Goal: Check status: Check status

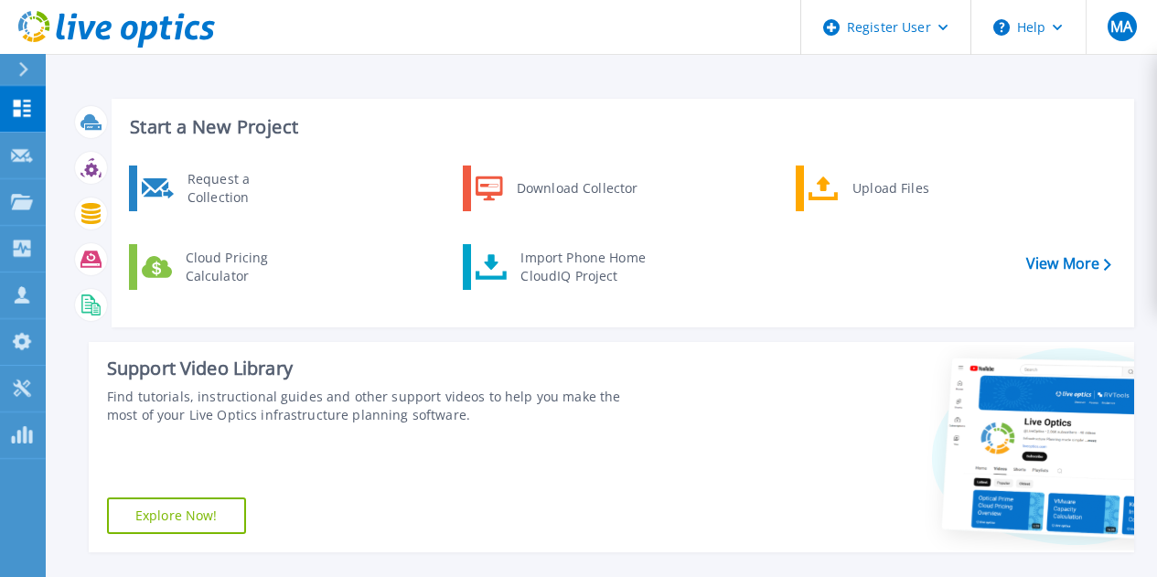
click at [21, 73] on icon at bounding box center [23, 69] width 9 height 15
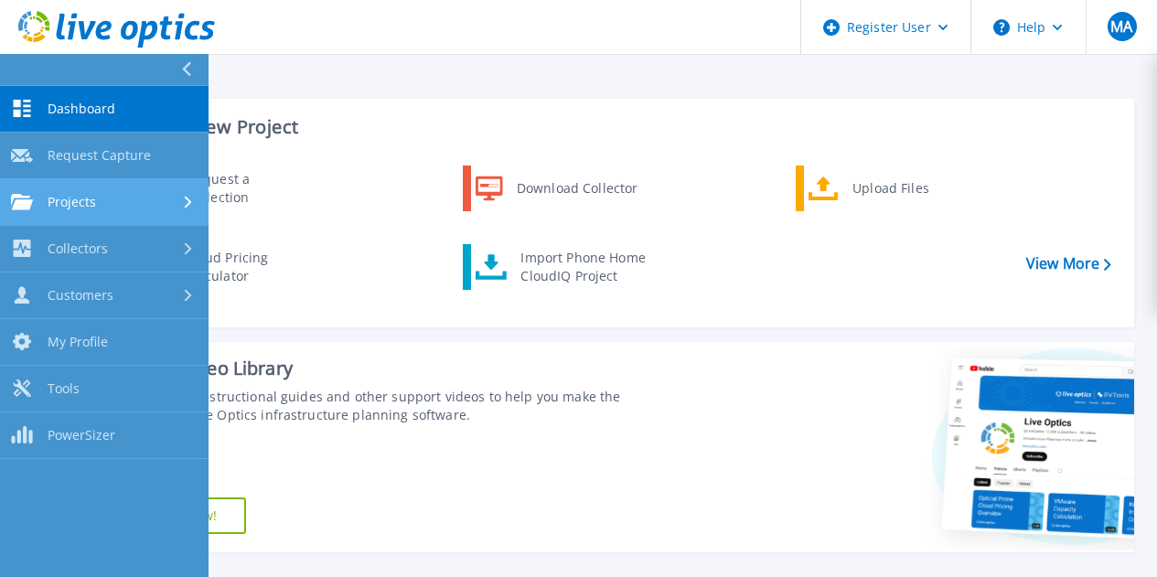
click at [53, 191] on link "Projects Projects" at bounding box center [104, 202] width 208 height 47
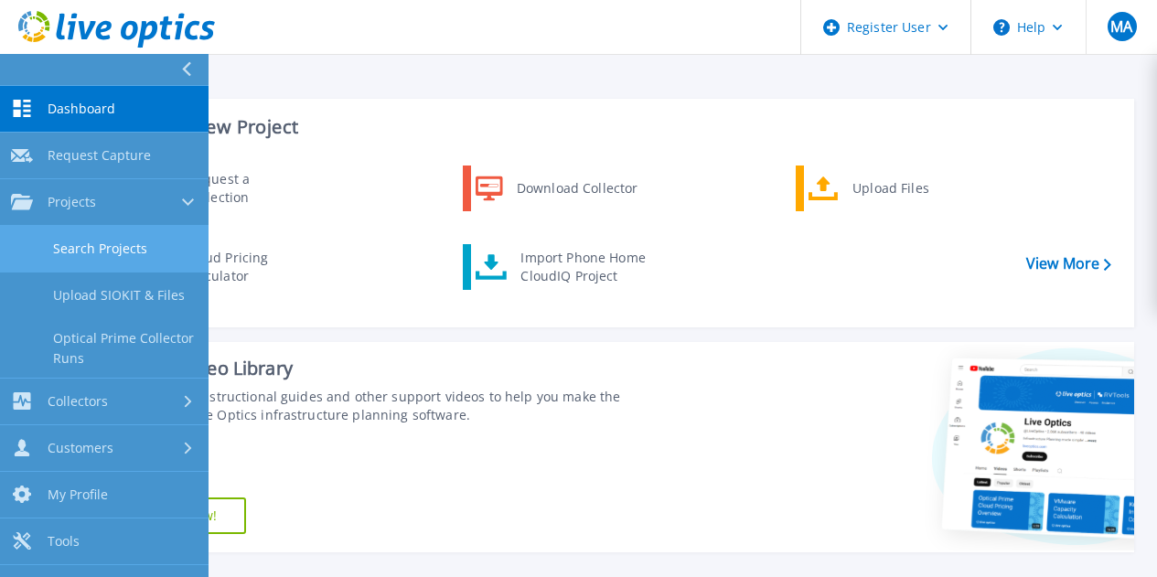
click at [112, 246] on link "Search Projects" at bounding box center [104, 249] width 208 height 47
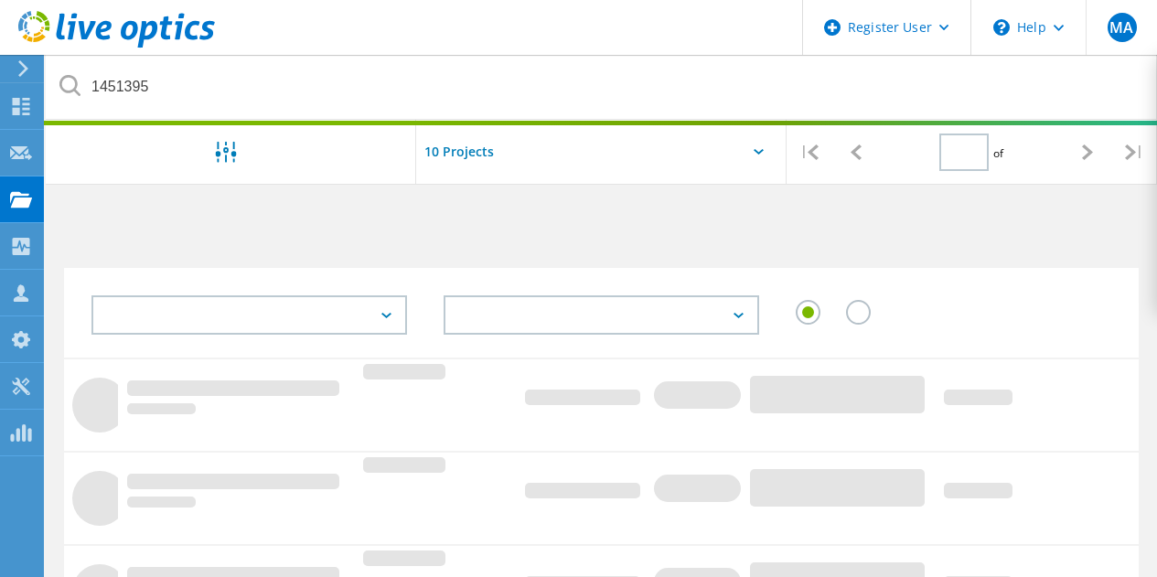
type input "1"
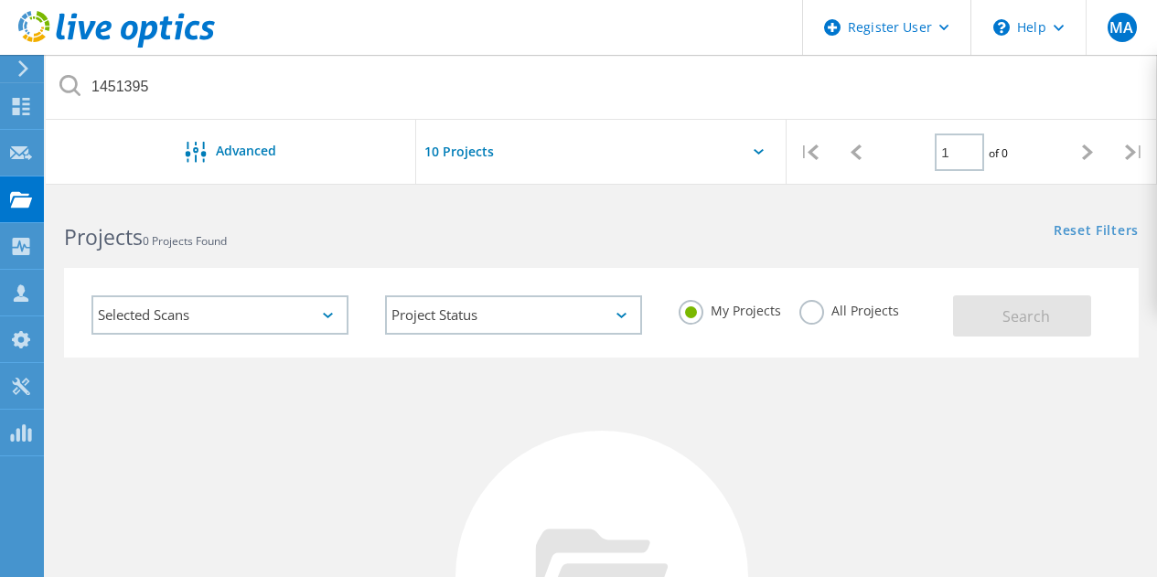
click at [808, 312] on label "All Projects" at bounding box center [849, 308] width 100 height 17
click at [0, 0] on input "All Projects" at bounding box center [0, 0] width 0 height 0
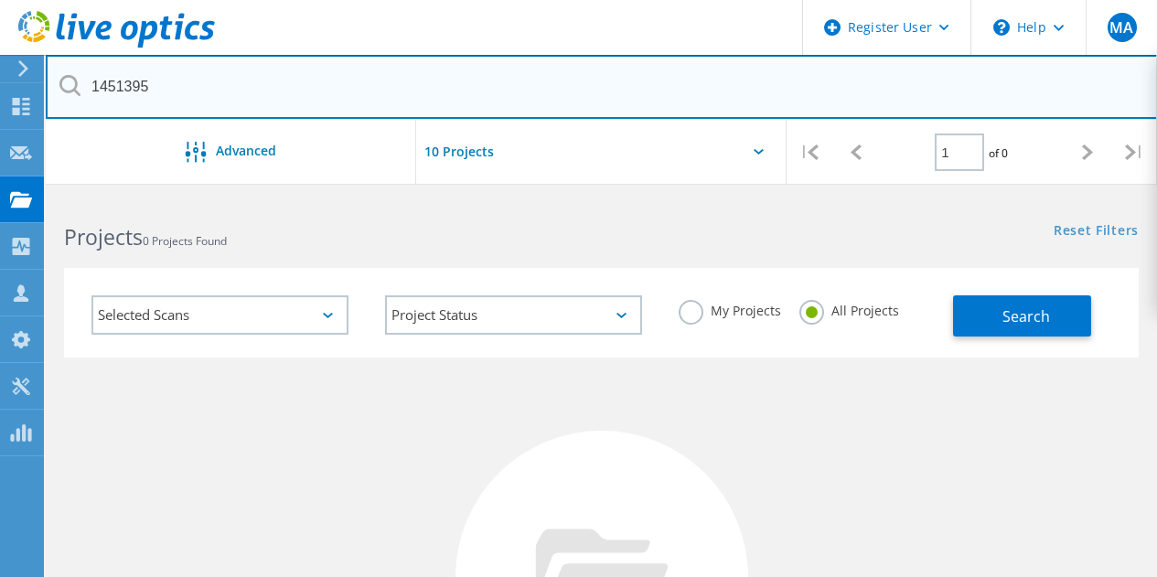
click at [390, 87] on input "1451395" at bounding box center [602, 87] width 1112 height 64
type input "1"
paste input "1451395"
type input "1451395"
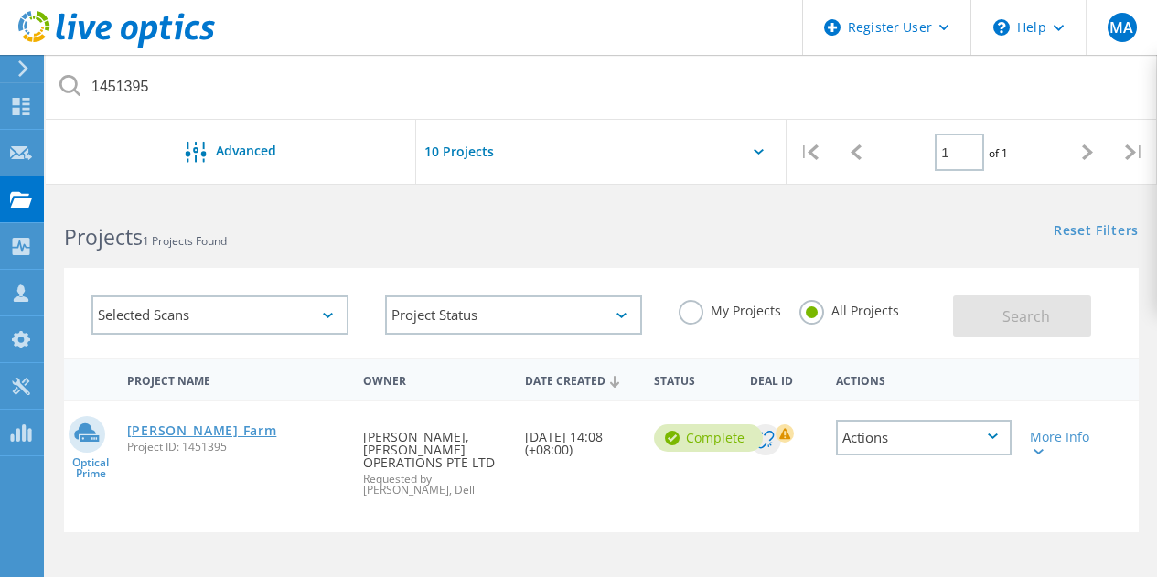
click at [207, 427] on link "[PERSON_NAME] Farm" at bounding box center [202, 430] width 150 height 13
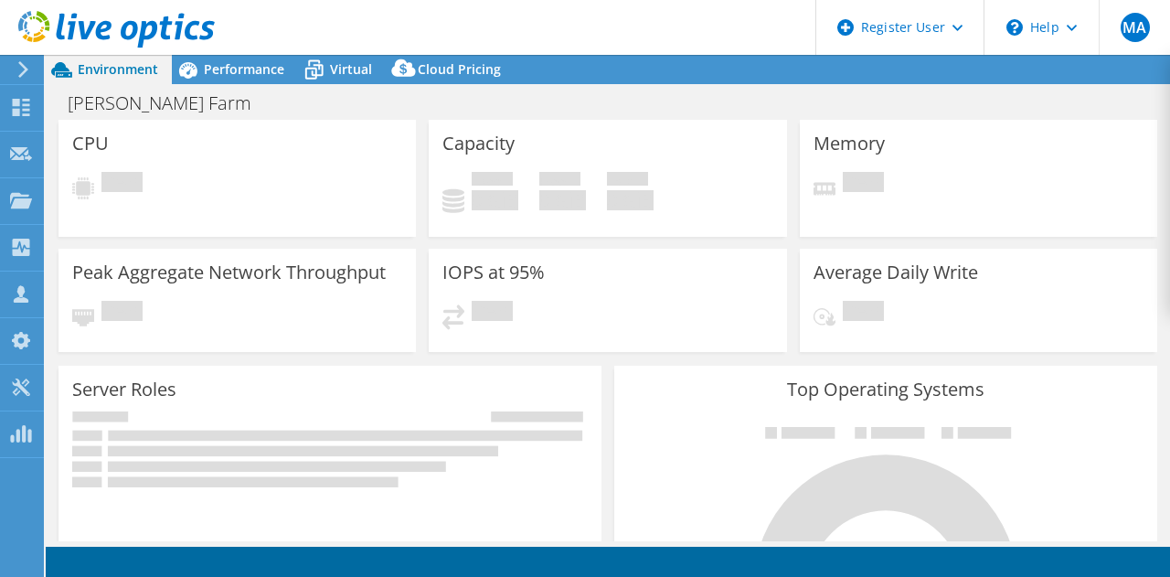
select select "USD"
select select "[GEOGRAPHIC_DATA]"
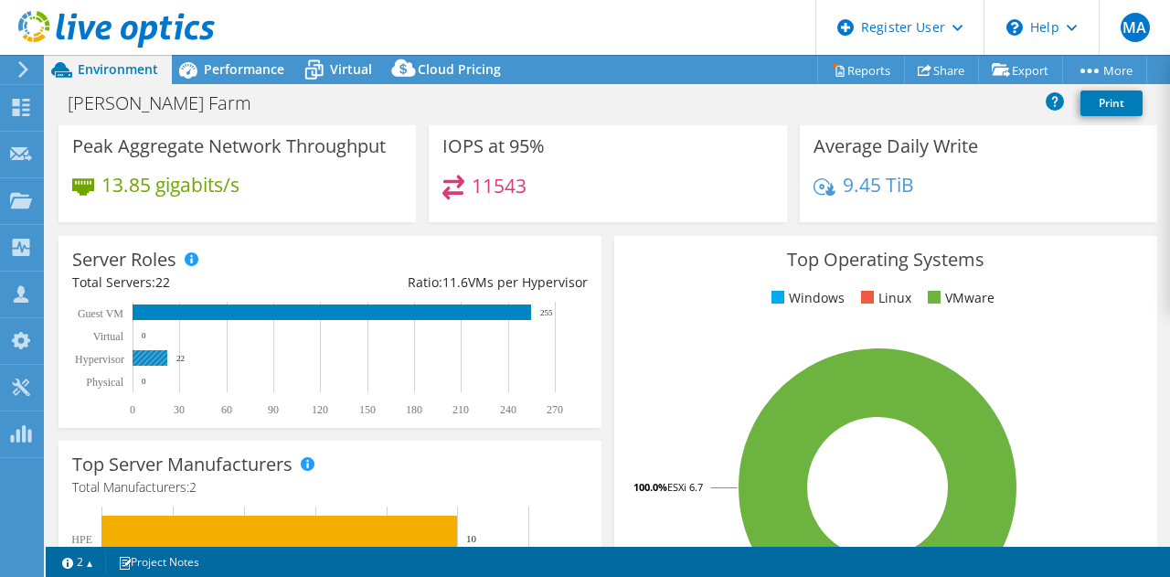
scroll to position [183, 0]
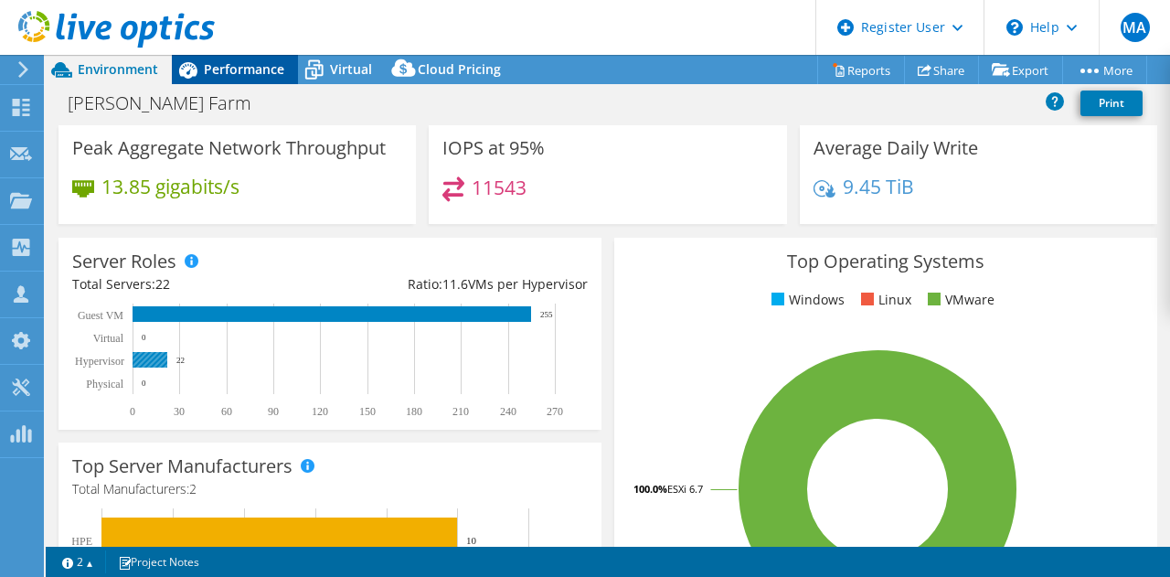
click at [248, 76] on span "Performance" at bounding box center [244, 68] width 80 height 17
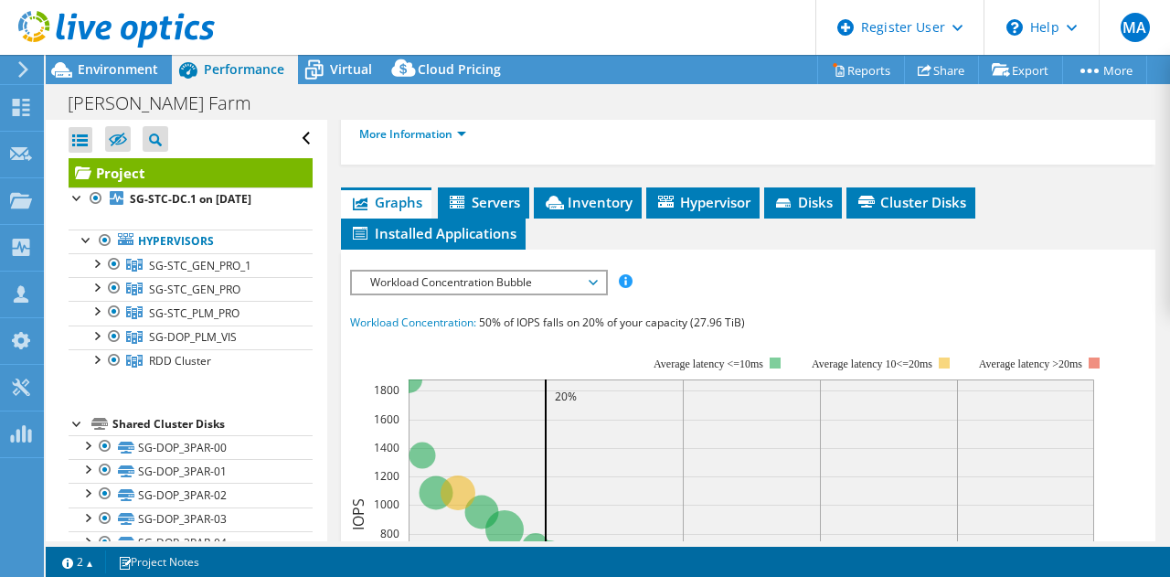
scroll to position [466, 0]
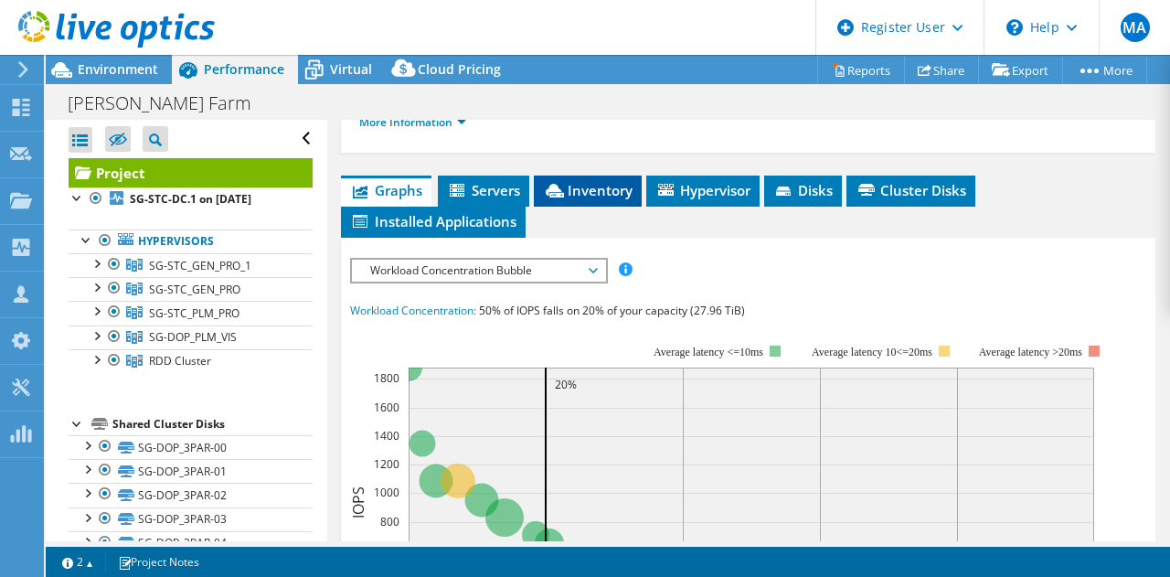
click at [595, 186] on span "Inventory" at bounding box center [588, 190] width 90 height 18
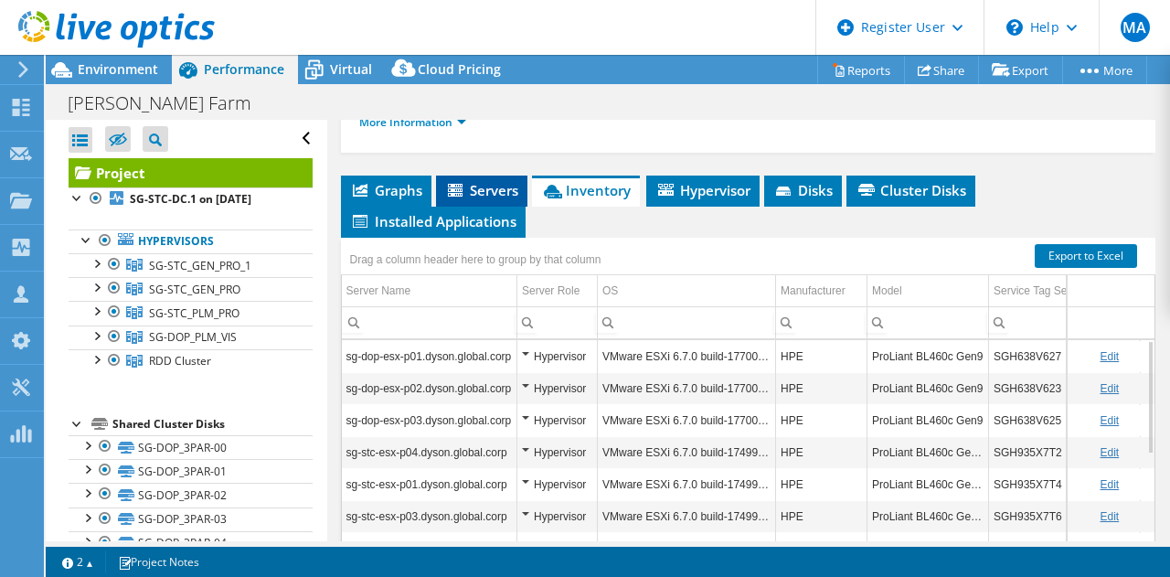
click at [487, 186] on span "Servers" at bounding box center [481, 190] width 73 height 18
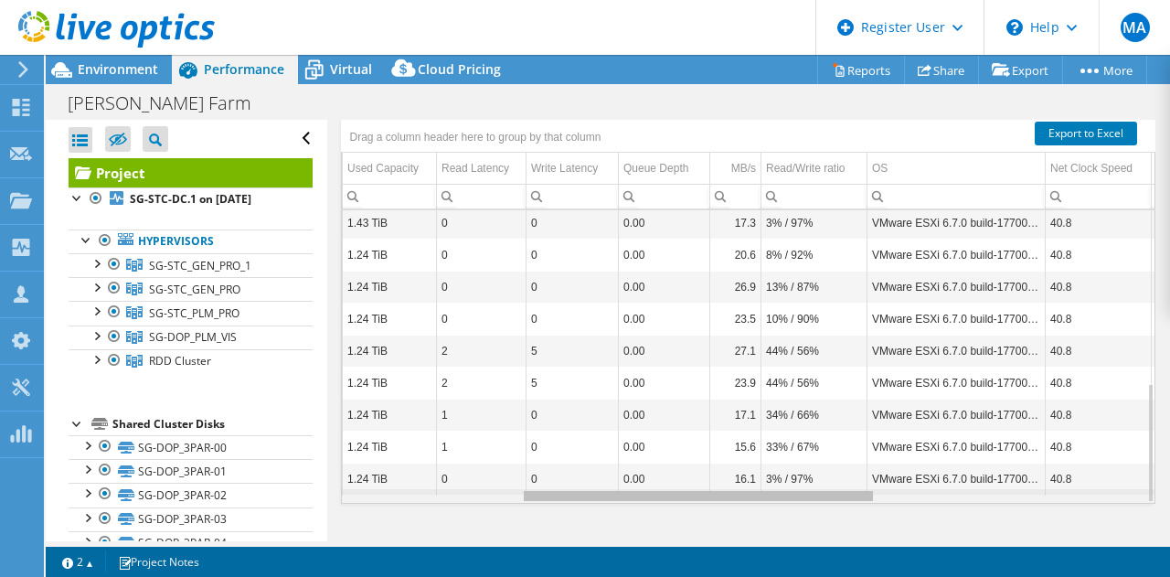
scroll to position [0, 408]
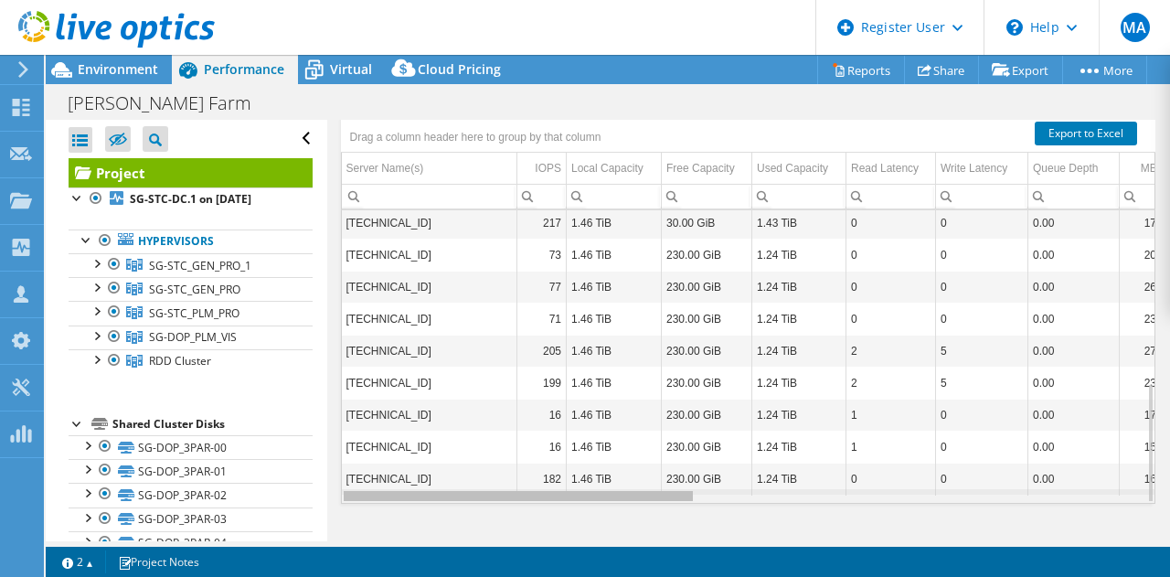
drag, startPoint x: 640, startPoint y: 497, endPoint x: 522, endPoint y: 528, distance: 122.0
click at [522, 528] on body "MA Dell User [PERSON_NAME] Asim [EMAIL_ADDRESS][DOMAIN_NAME] Dell My Profile Lo…" at bounding box center [585, 288] width 1170 height 577
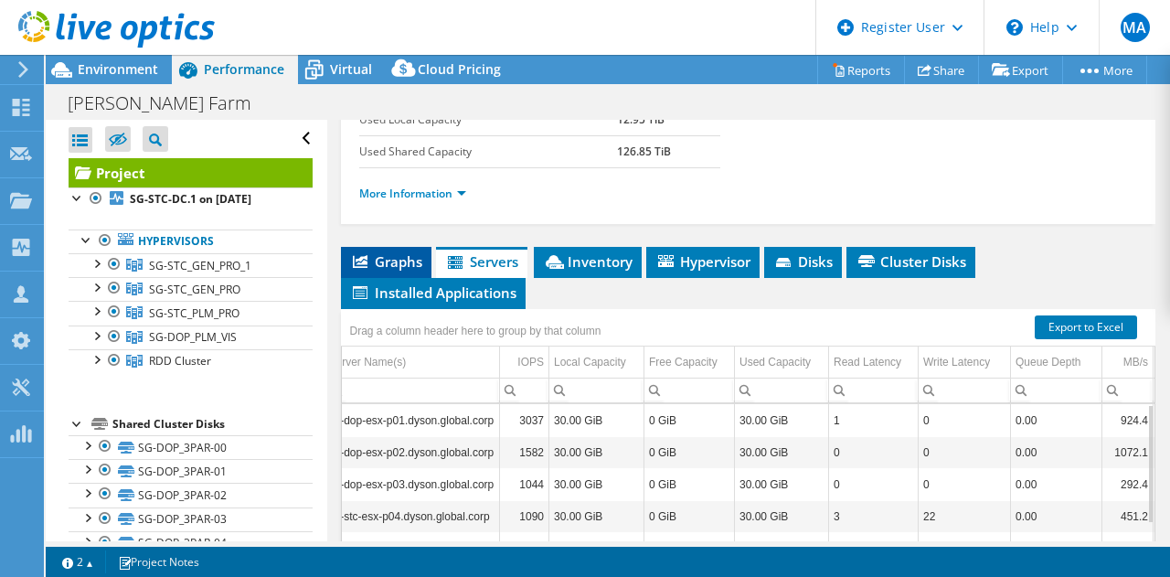
click at [390, 250] on li "Graphs" at bounding box center [386, 262] width 91 height 31
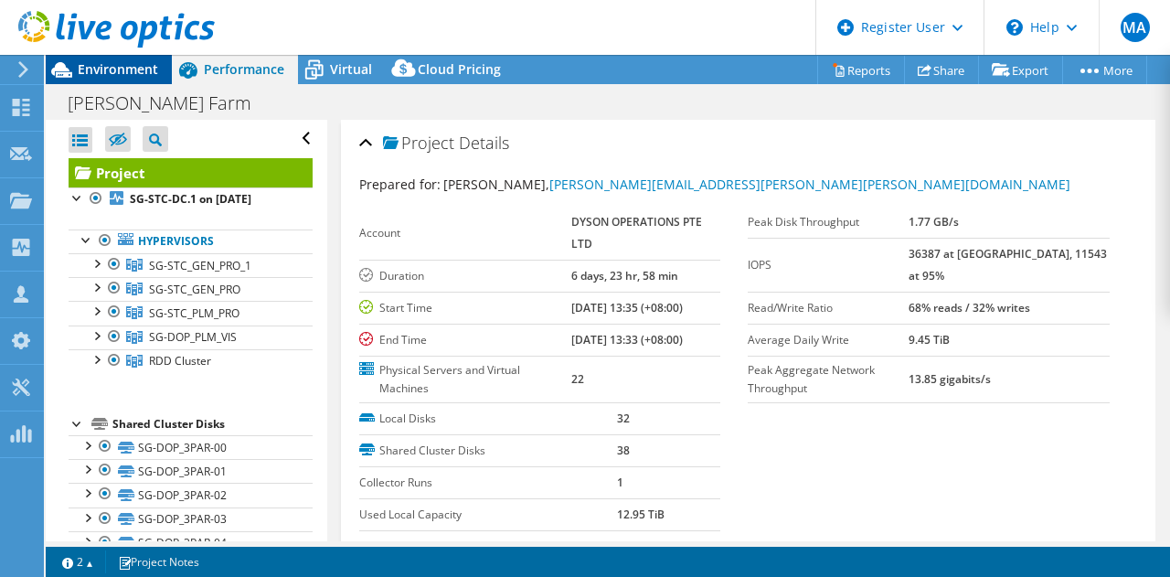
click at [117, 63] on span "Environment" at bounding box center [118, 68] width 80 height 17
